Goal: Information Seeking & Learning: Learn about a topic

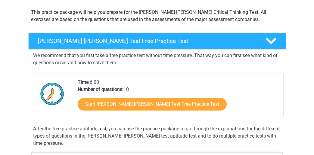
scroll to position [71, 0]
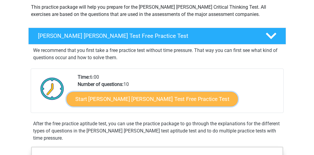
click at [174, 100] on link "Start [PERSON_NAME] [PERSON_NAME] Test Free Practice Test" at bounding box center [151, 99] width 171 height 14
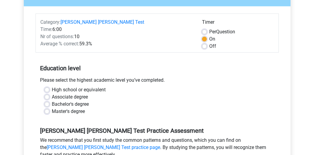
scroll to position [73, 0]
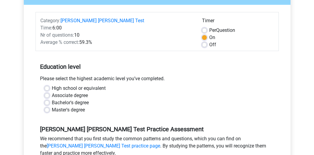
click at [93, 85] on label "High school or equivalent" at bounding box center [79, 88] width 54 height 7
click at [49, 85] on input "High school or equivalent" at bounding box center [47, 88] width 5 height 6
radio input "true"
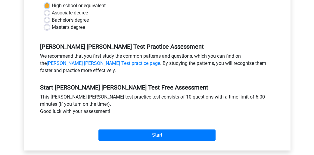
scroll to position [163, 0]
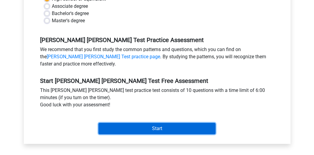
click at [197, 123] on input "Start" at bounding box center [156, 128] width 117 height 11
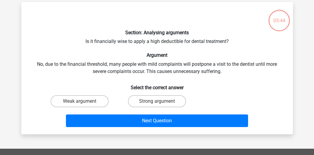
scroll to position [29, 0]
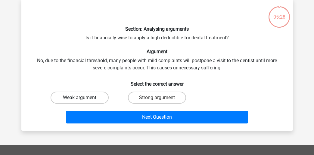
click at [91, 95] on label "Weak argument" at bounding box center [80, 98] width 58 height 12
click at [83, 98] on input "Weak argument" at bounding box center [81, 100] width 4 height 4
radio input "true"
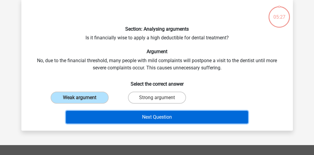
click at [128, 121] on button "Next Question" at bounding box center [157, 117] width 182 height 13
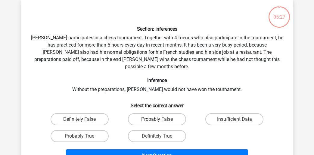
scroll to position [28, 0]
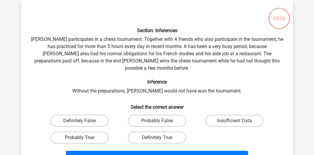
click at [81, 132] on label "Probably True" at bounding box center [80, 138] width 58 height 12
click at [81, 138] on input "Probably True" at bounding box center [81, 140] width 4 height 4
radio input "true"
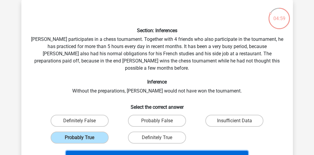
click at [177, 152] on button "Next Question" at bounding box center [157, 157] width 182 height 13
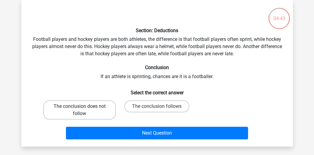
click at [105, 106] on label "The conclusion does not follow" at bounding box center [79, 109] width 72 height 19
click at [83, 106] on input "The conclusion does not follow" at bounding box center [81, 108] width 4 height 4
radio input "true"
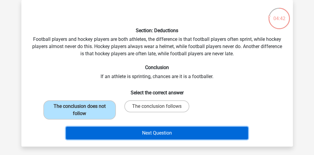
click at [146, 134] on button "Next Question" at bounding box center [157, 133] width 182 height 13
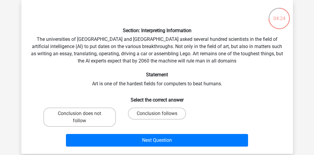
click at [80, 117] on input "Conclusion does not follow" at bounding box center [81, 116] width 4 height 4
radio input "true"
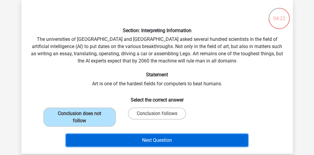
click at [103, 143] on button "Next Question" at bounding box center [157, 140] width 182 height 13
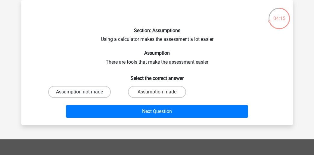
click at [67, 91] on label "Assumption not made" at bounding box center [79, 92] width 63 height 12
click at [79, 92] on input "Assumption not made" at bounding box center [81, 94] width 4 height 4
radio input "true"
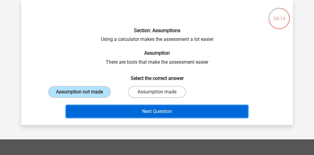
click at [100, 107] on button "Next Question" at bounding box center [157, 111] width 182 height 13
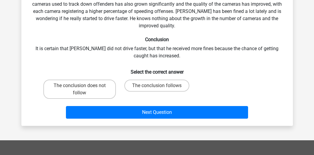
scroll to position [71, 0]
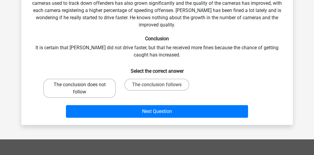
click at [82, 93] on label "The conclusion does not follow" at bounding box center [79, 88] width 72 height 19
click at [82, 89] on input "The conclusion does not follow" at bounding box center [81, 87] width 4 height 4
radio input "true"
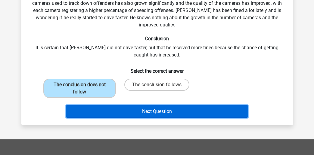
click at [124, 111] on button "Next Question" at bounding box center [157, 111] width 182 height 13
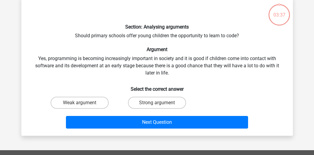
scroll to position [28, 0]
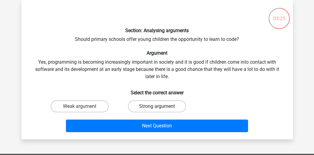
click at [161, 107] on label "Strong argument" at bounding box center [157, 106] width 58 height 12
click at [161, 107] on input "Strong argument" at bounding box center [159, 108] width 4 height 4
radio input "true"
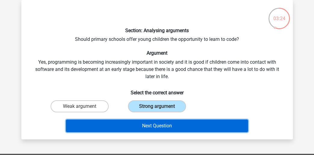
click at [186, 123] on button "Next Question" at bounding box center [157, 126] width 182 height 13
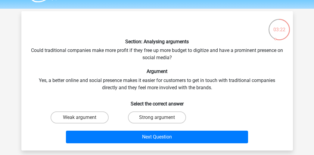
scroll to position [32, 0]
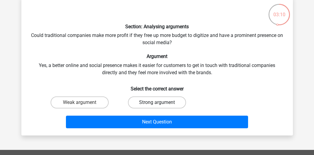
click at [160, 99] on label "Strong argument" at bounding box center [157, 103] width 58 height 12
click at [160, 103] on input "Strong argument" at bounding box center [159, 105] width 4 height 4
radio input "true"
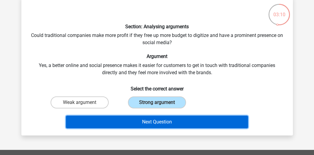
click at [159, 122] on button "Next Question" at bounding box center [157, 122] width 182 height 13
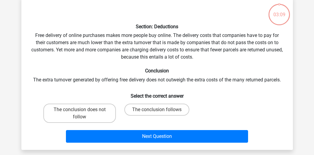
scroll to position [28, 0]
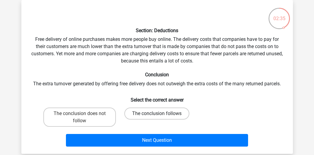
click at [173, 111] on label "The conclusion follows" at bounding box center [156, 114] width 65 height 12
click at [161, 114] on input "The conclusion follows" at bounding box center [159, 116] width 4 height 4
radio input "true"
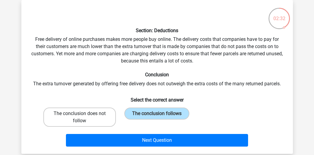
click at [110, 113] on label "The conclusion does not follow" at bounding box center [79, 117] width 72 height 19
click at [83, 114] on input "The conclusion does not follow" at bounding box center [81, 116] width 4 height 4
radio input "true"
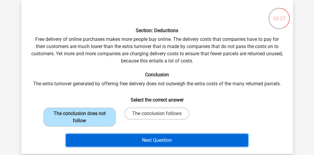
click at [147, 142] on button "Next Question" at bounding box center [157, 140] width 182 height 13
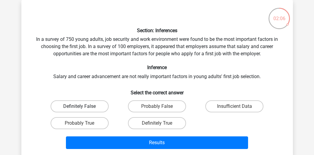
click at [93, 107] on label "Definitely False" at bounding box center [80, 106] width 58 height 12
click at [83, 107] on input "Definitely False" at bounding box center [81, 108] width 4 height 4
radio input "true"
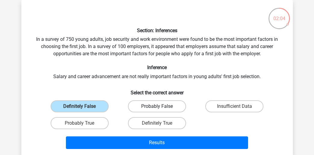
click at [175, 108] on label "Probably False" at bounding box center [157, 106] width 58 height 12
click at [161, 108] on input "Probably False" at bounding box center [159, 108] width 4 height 4
radio input "true"
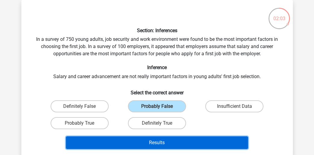
click at [176, 141] on button "Results" at bounding box center [157, 143] width 182 height 13
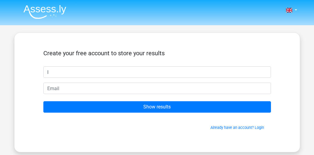
type input "[PERSON_NAME]"
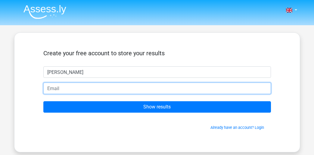
click at [82, 93] on input "email" at bounding box center [156, 88] width 227 height 11
type input "[EMAIL_ADDRESS][DOMAIN_NAME]"
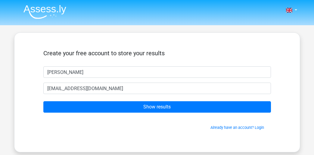
click at [100, 115] on form "Create your free account to store your results [PERSON_NAME] [EMAIL_ADDRESS][DO…" at bounding box center [156, 90] width 227 height 81
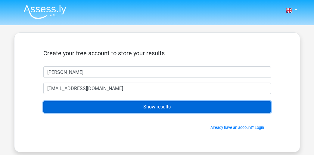
click at [118, 110] on input "Show results" at bounding box center [156, 106] width 227 height 11
